Goal: Find specific page/section: Locate a particular part of the current website

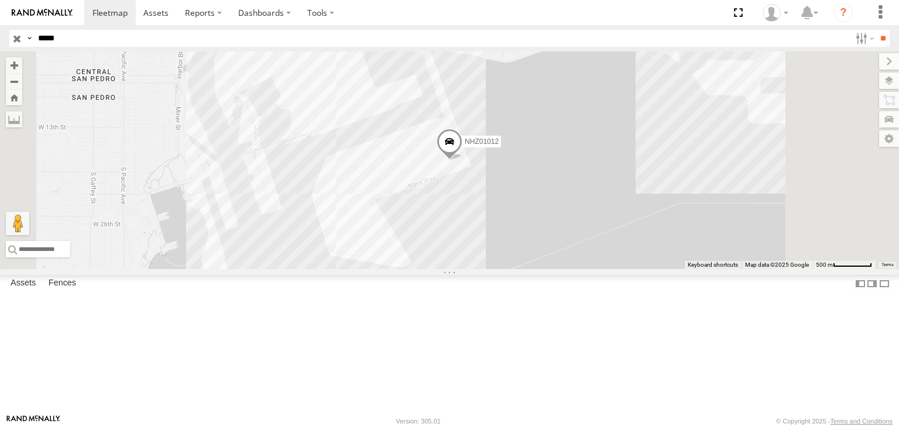
click at [0, 0] on div "Video" at bounding box center [0, 0] width 0 height 0
click at [0, 0] on span at bounding box center [0, 0] width 0 height 0
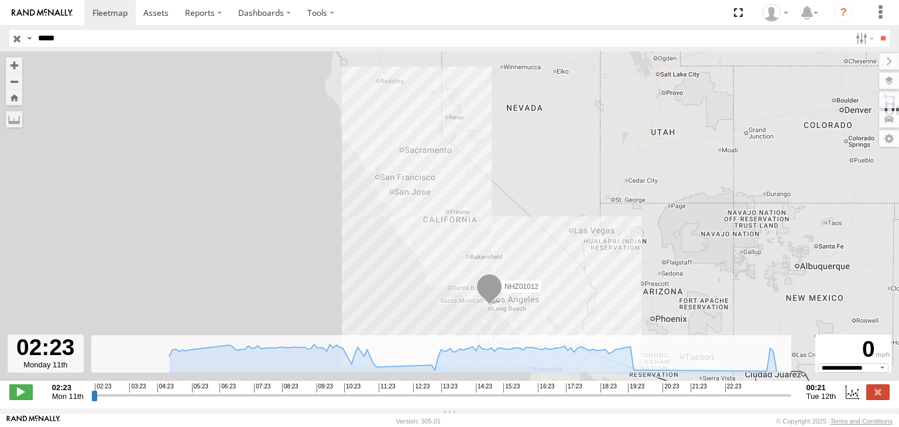
drag, startPoint x: 587, startPoint y: 320, endPoint x: 507, endPoint y: 298, distance: 83.8
click at [551, 302] on div "NHZ01012" at bounding box center [449, 223] width 899 height 342
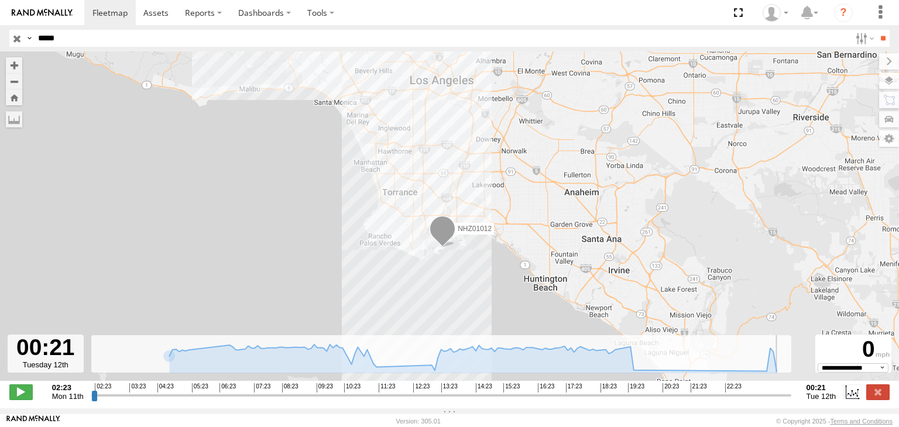
drag, startPoint x: 93, startPoint y: 401, endPoint x: 788, endPoint y: 422, distance: 696.0
click at [788, 401] on input "range" at bounding box center [441, 395] width 700 height 11
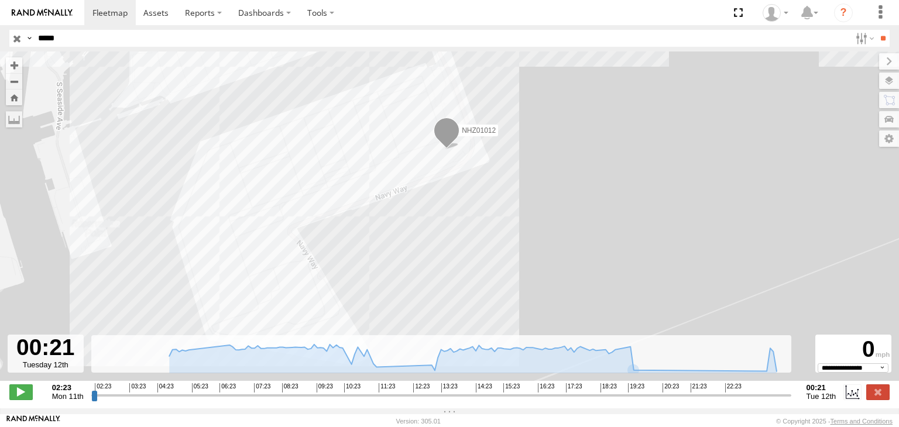
drag, startPoint x: 417, startPoint y: 124, endPoint x: 449, endPoint y: 180, distance: 64.5
click at [438, 174] on div "NHZ01012" at bounding box center [449, 223] width 899 height 342
click at [890, 80] on label at bounding box center [890, 81] width 20 height 16
click at [0, 0] on span "Basemaps" at bounding box center [0, 0] width 0 height 0
click at [0, 0] on span "Satellite + Roadmap" at bounding box center [0, 0] width 0 height 0
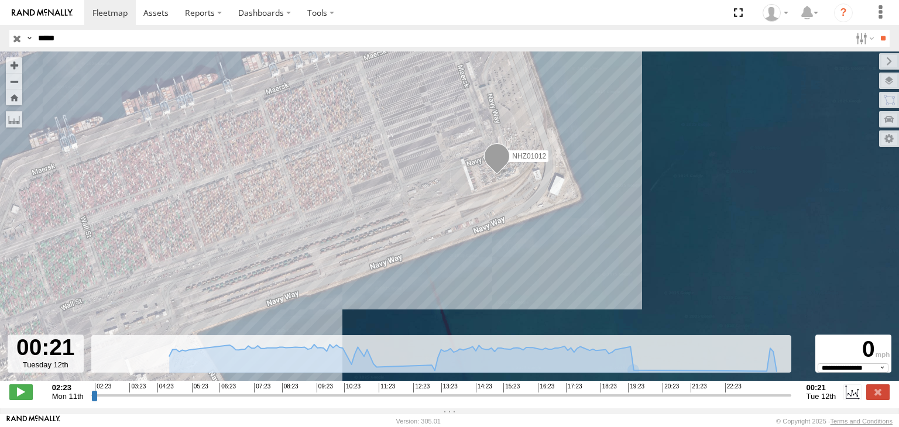
drag, startPoint x: 562, startPoint y: 149, endPoint x: 504, endPoint y: 176, distance: 64.5
click at [504, 175] on div "NHZ01012" at bounding box center [449, 223] width 899 height 342
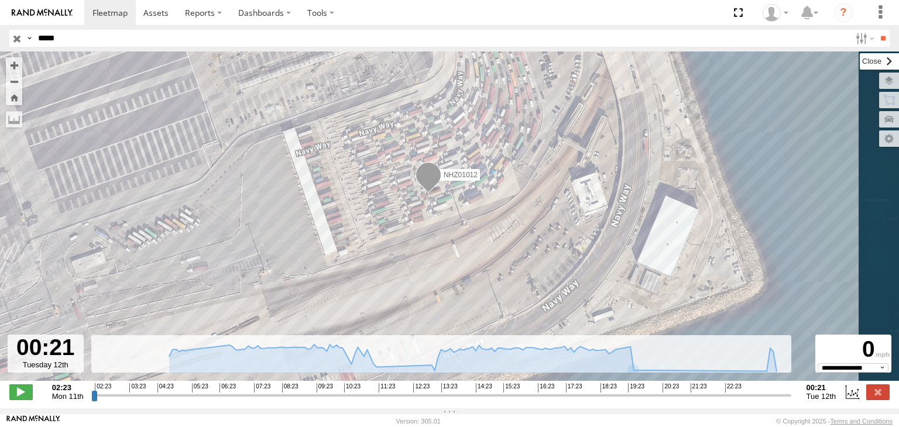
click at [860, 61] on label at bounding box center [879, 61] width 39 height 16
click at [792, 401] on div "02:23 Mon 11th Created with Highcharts 6.0.7 [DOMAIN_NAME] 02:23 03:23 04:23 05…" at bounding box center [449, 393] width 881 height 18
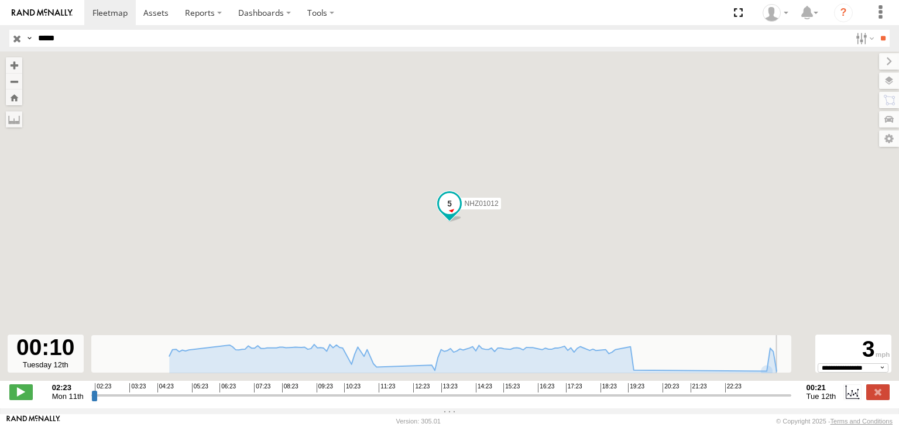
type input "**********"
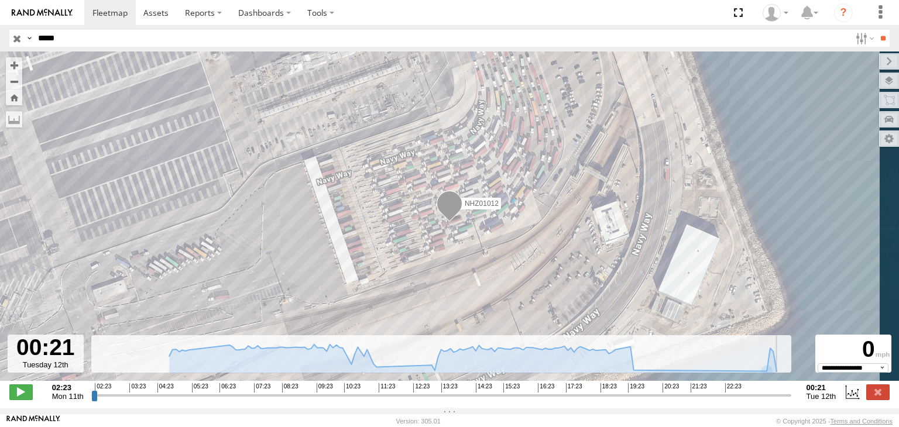
drag, startPoint x: 787, startPoint y: 403, endPoint x: 873, endPoint y: 392, distance: 86.2
click at [792, 392] on input "range" at bounding box center [441, 395] width 700 height 11
